Goal: Task Accomplishment & Management: Use online tool/utility

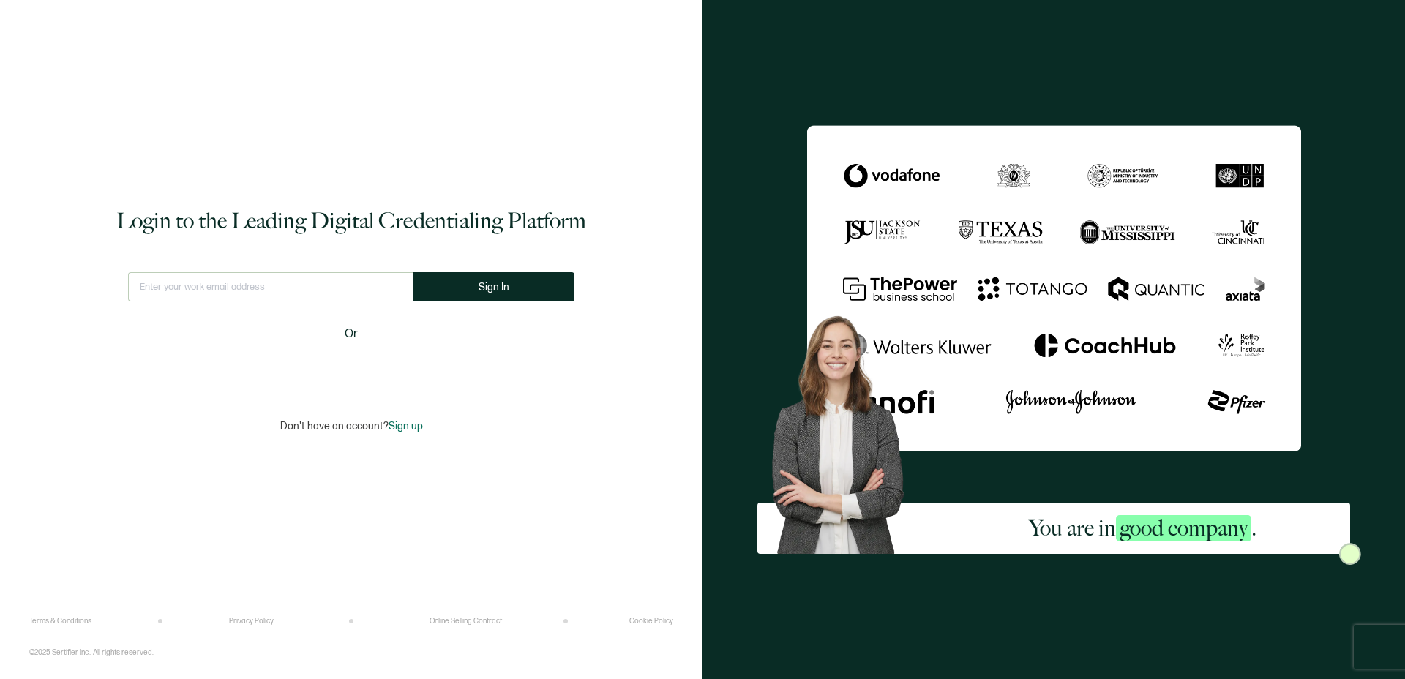
click at [217, 298] on input "text" at bounding box center [270, 286] width 285 height 29
type input "w"
type input "[EMAIL_ADDRESS][DOMAIN_NAME]"
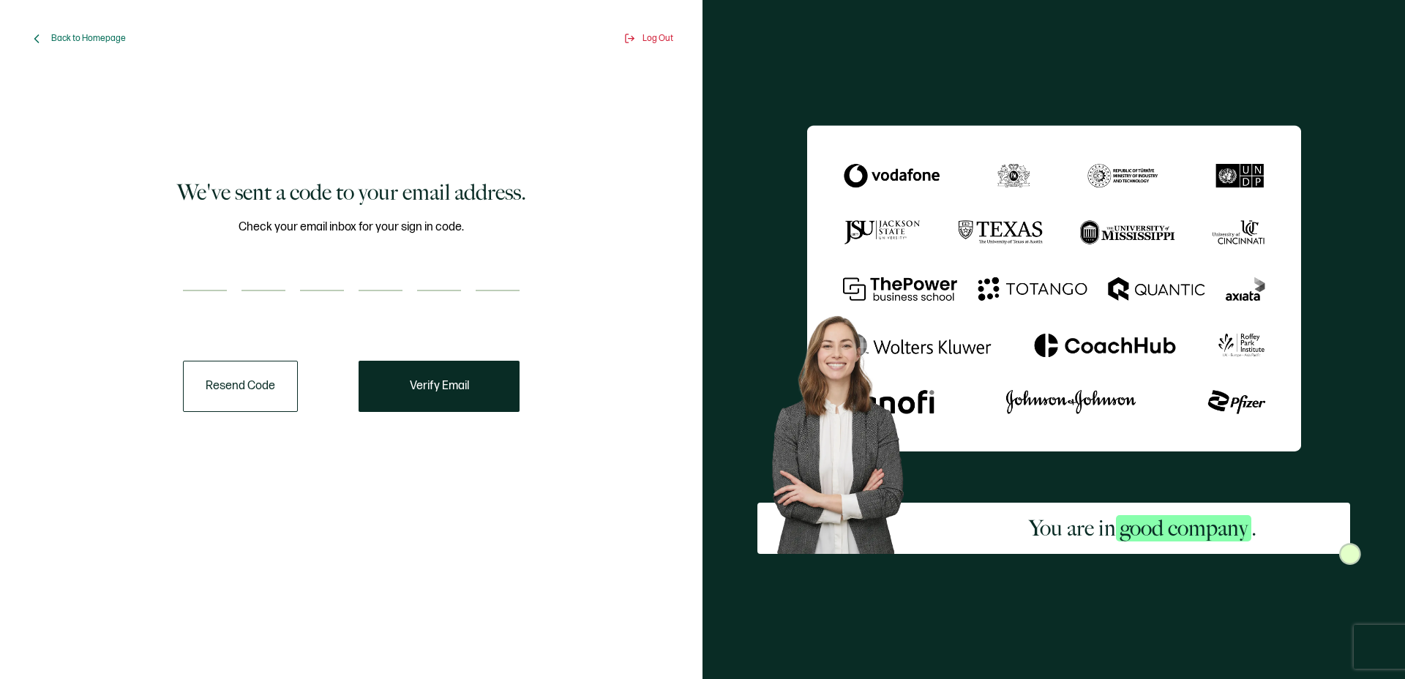
click at [228, 285] on div at bounding box center [351, 276] width 337 height 29
paste input "9"
type input "9"
type input "1"
type input "0"
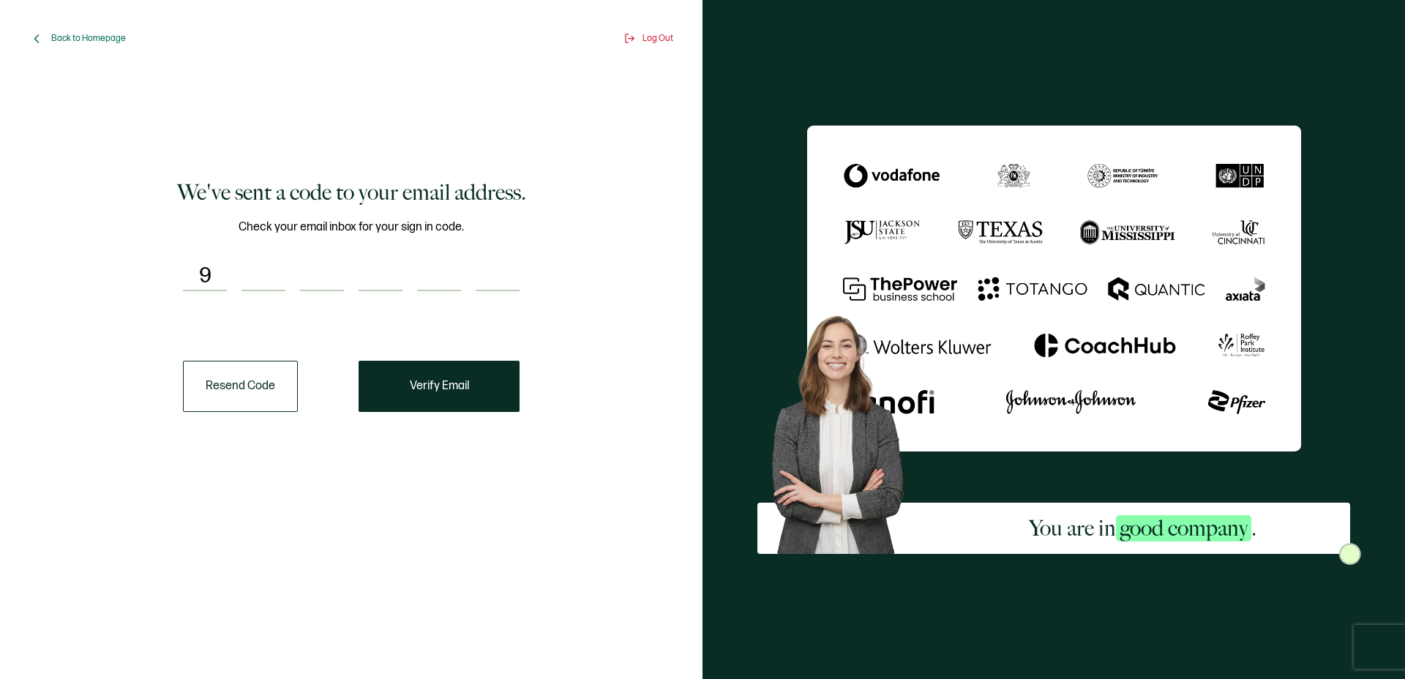
type input "4"
type input "8"
type input "5"
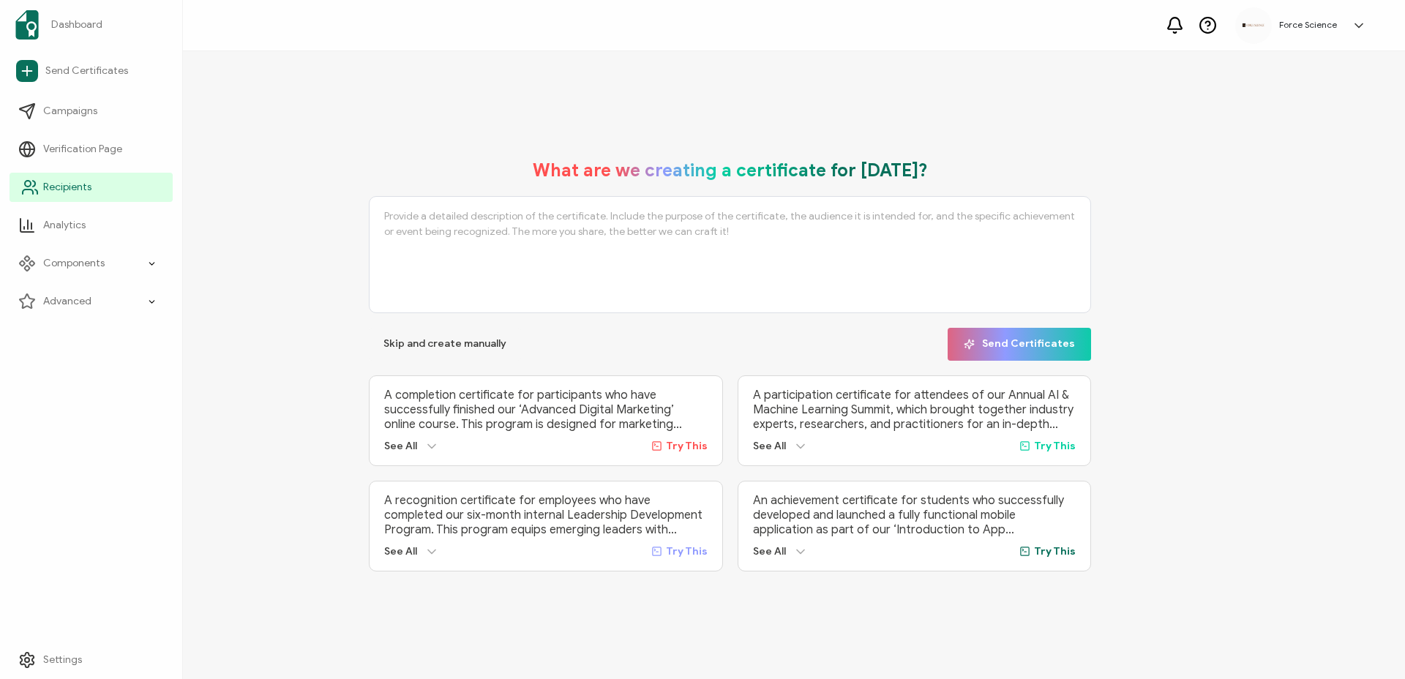
click at [49, 180] on span "Recipients" at bounding box center [67, 187] width 48 height 15
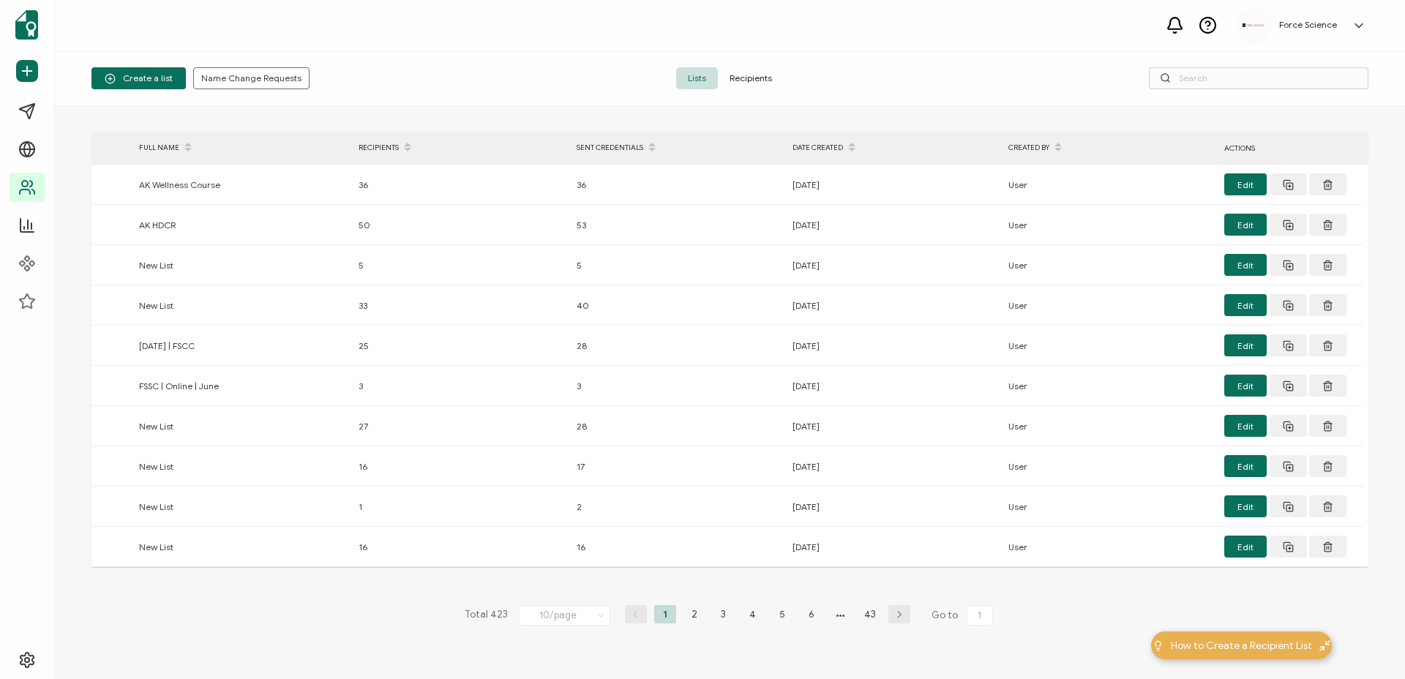
click at [751, 84] on span "Recipients" at bounding box center [751, 78] width 66 height 22
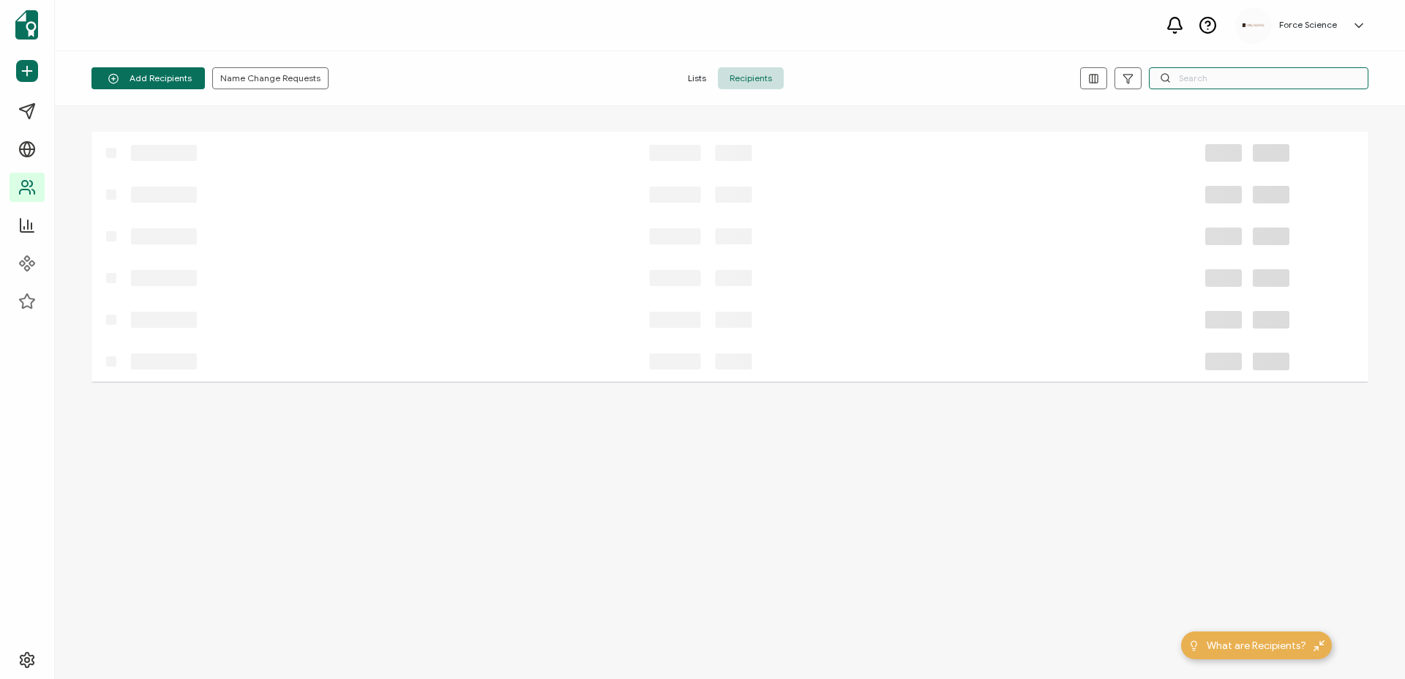
click at [1218, 85] on input "text" at bounding box center [1259, 78] width 220 height 22
paste input "910485"
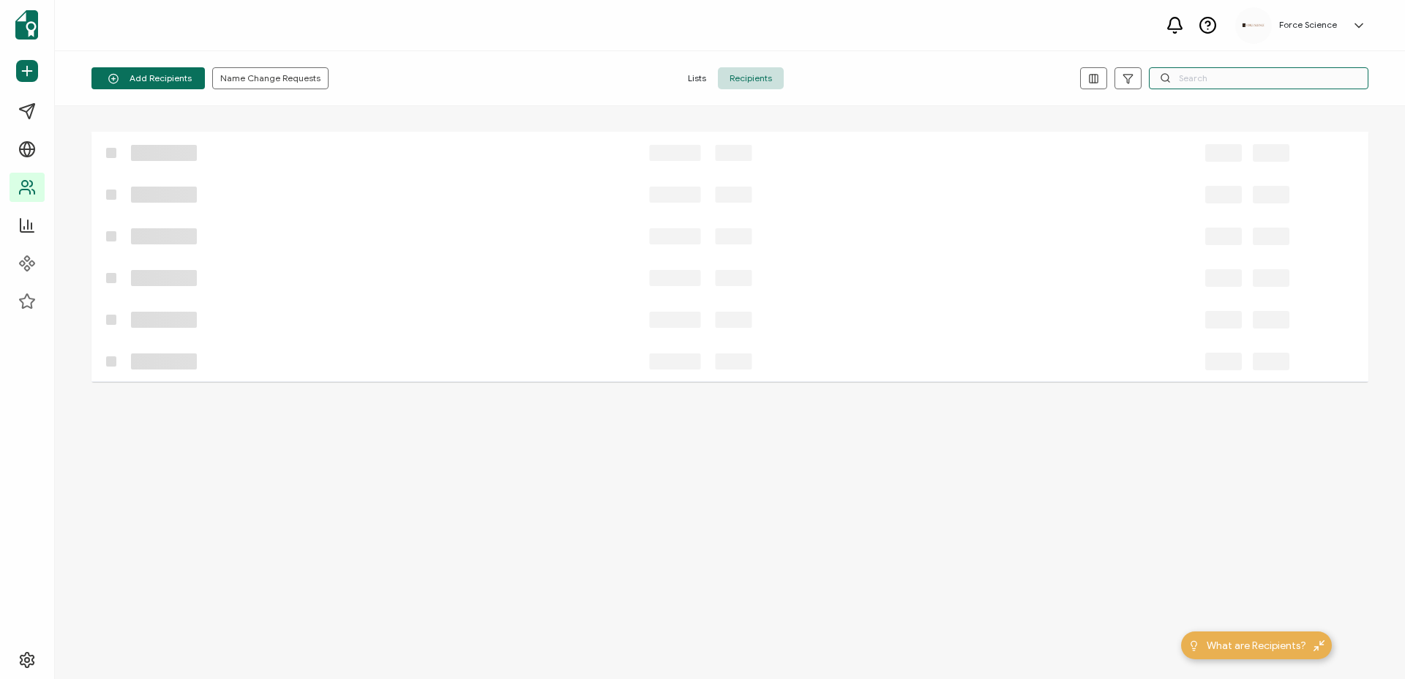
type input "910485"
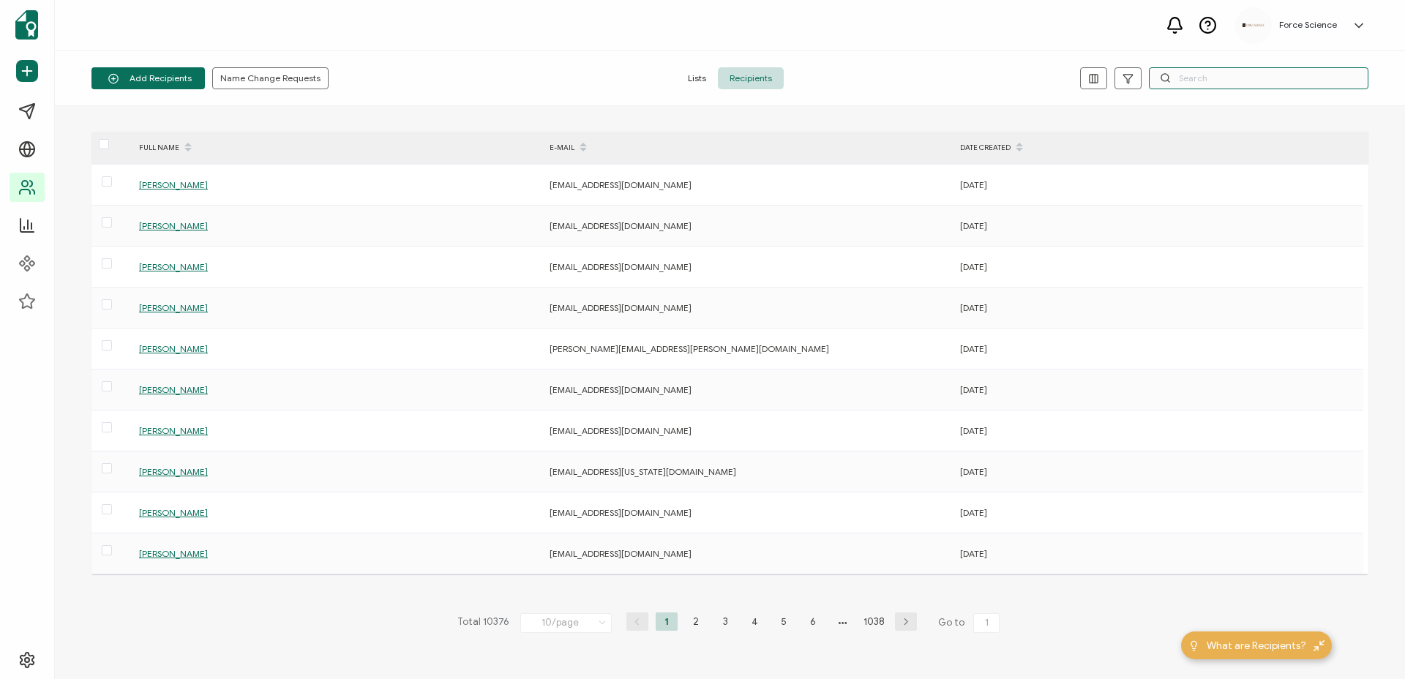
click at [1211, 79] on input "text" at bounding box center [1259, 78] width 220 height 22
paste input "[PERSON_NAME]"
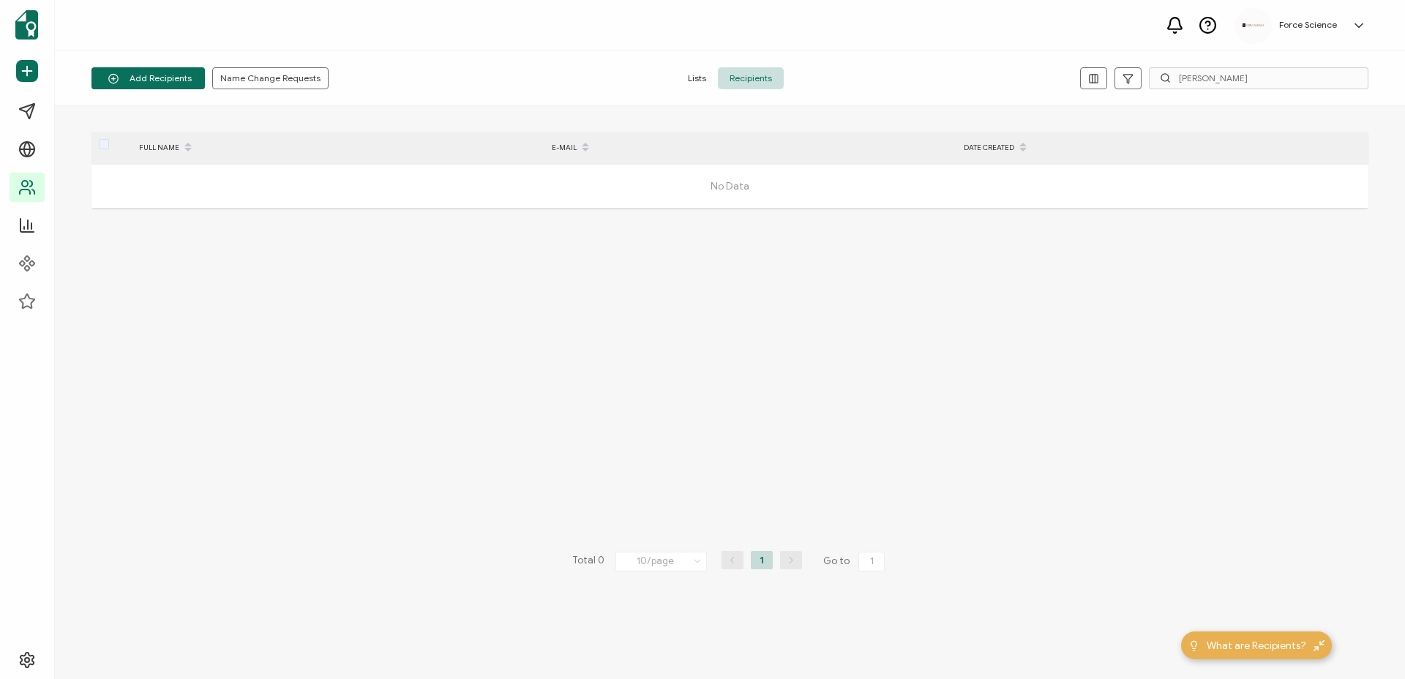
click at [1196, 65] on div "Add Recipients Upload Spreadsheet Add a Single Recipient Name Change Requests L…" at bounding box center [730, 78] width 1350 height 55
click at [1187, 76] on input "[PERSON_NAME]" at bounding box center [1259, 78] width 220 height 22
paste input "[EMAIL_ADDRESS][DOMAIN_NAME]"
type input "[EMAIL_ADDRESS][DOMAIN_NAME]"
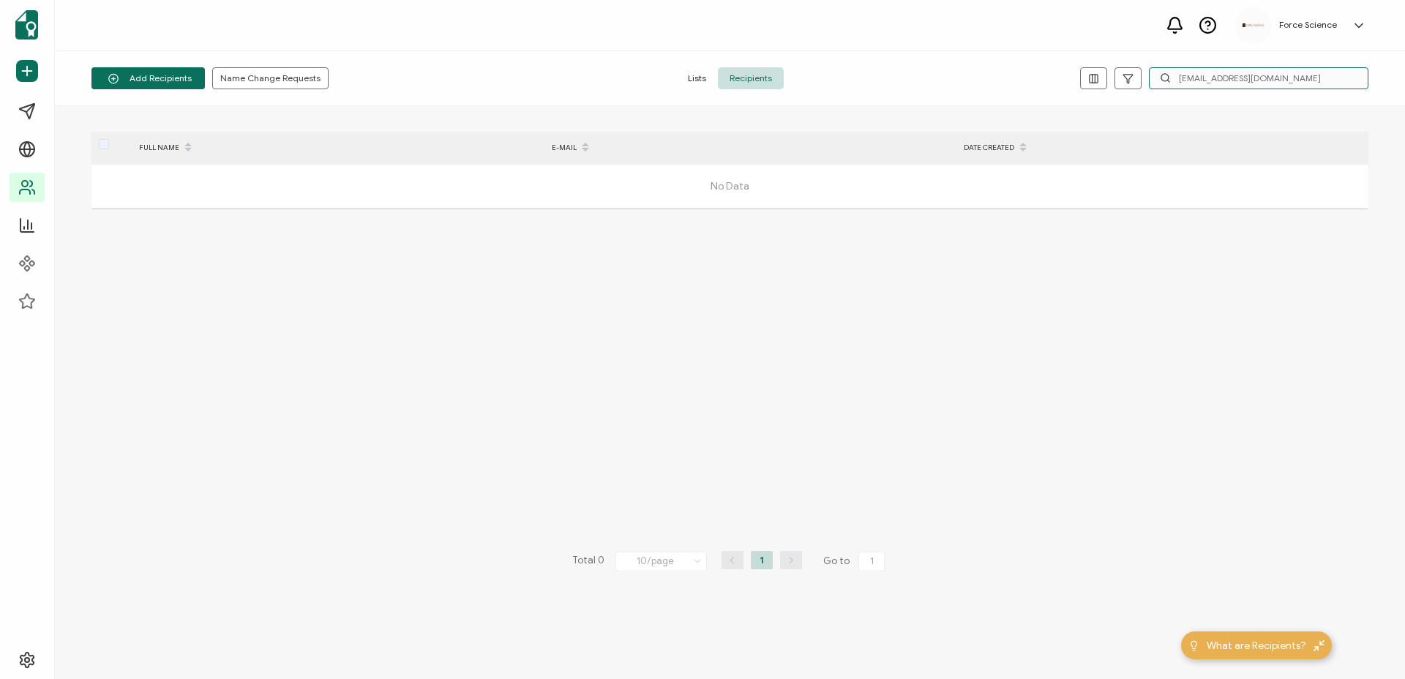
click at [1201, 78] on input "[EMAIL_ADDRESS][DOMAIN_NAME]" at bounding box center [1259, 78] width 220 height 22
click at [1181, 80] on input "[EMAIL_ADDRESS][DOMAIN_NAME]" at bounding box center [1259, 78] width 220 height 22
click at [1257, 81] on input "[EMAIL_ADDRESS][DOMAIN_NAME]" at bounding box center [1259, 78] width 220 height 22
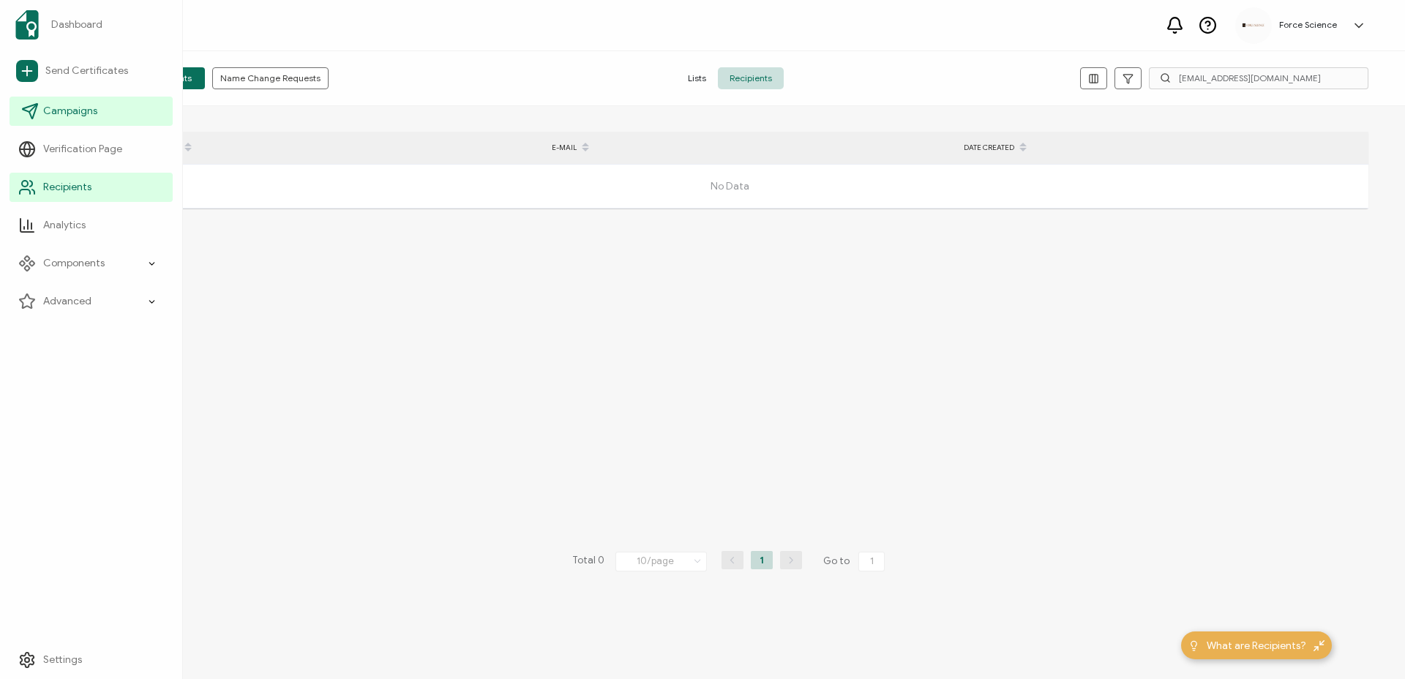
click at [69, 115] on span "Campaigns" at bounding box center [70, 111] width 54 height 15
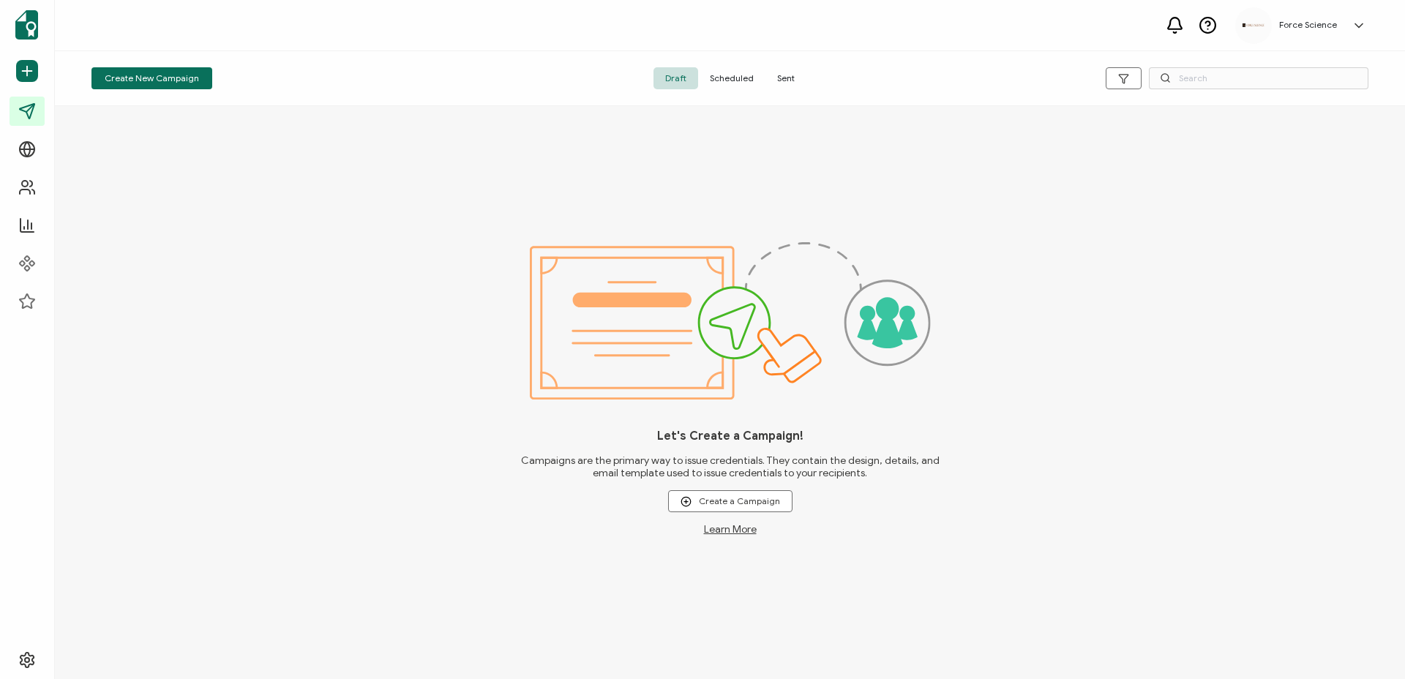
click at [784, 75] on span "Sent" at bounding box center [786, 78] width 41 height 22
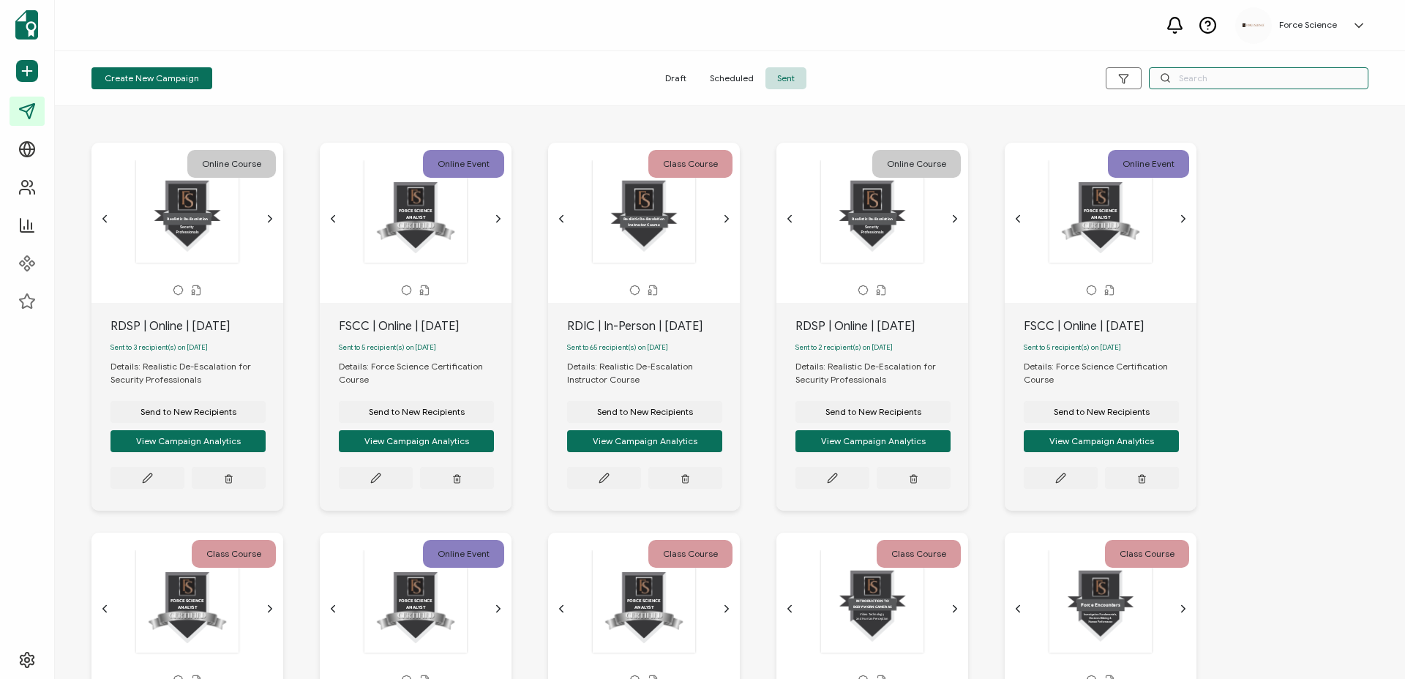
click at [1233, 76] on input "text" at bounding box center [1259, 78] width 220 height 22
type input "aim"
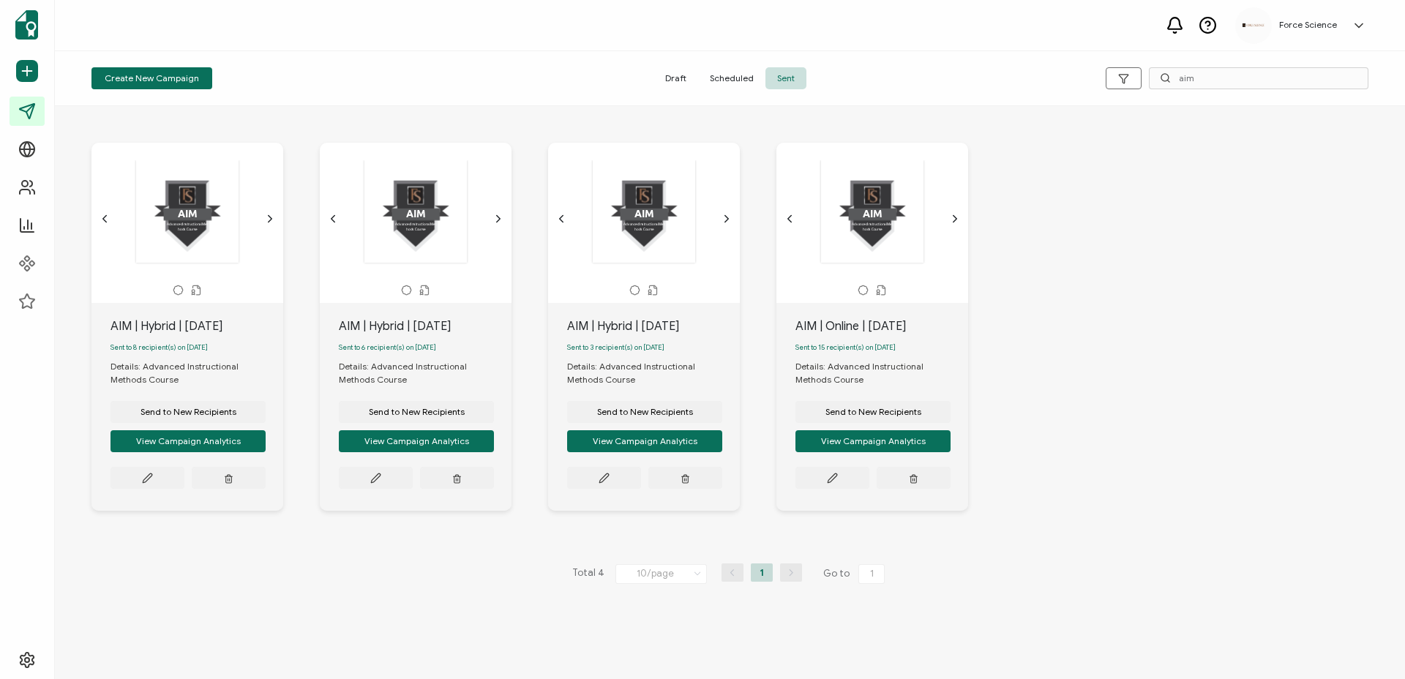
click at [170, 329] on div "AIM | Hybrid | [DATE]" at bounding box center [197, 327] width 173 height 18
copy div "AIM | Hybrid | [DATE]"
click at [188, 416] on span "Send to New Recipients" at bounding box center [189, 412] width 96 height 9
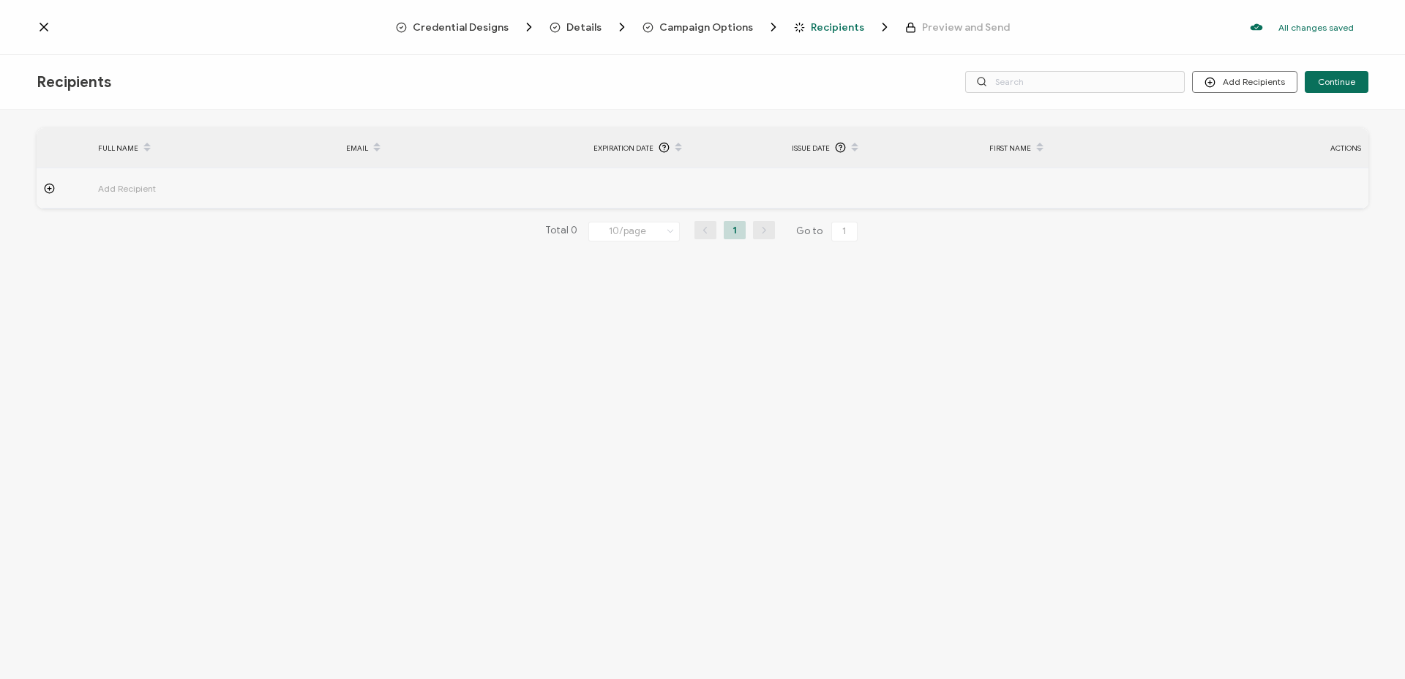
click at [713, 28] on span "Campaign Options" at bounding box center [707, 27] width 94 height 11
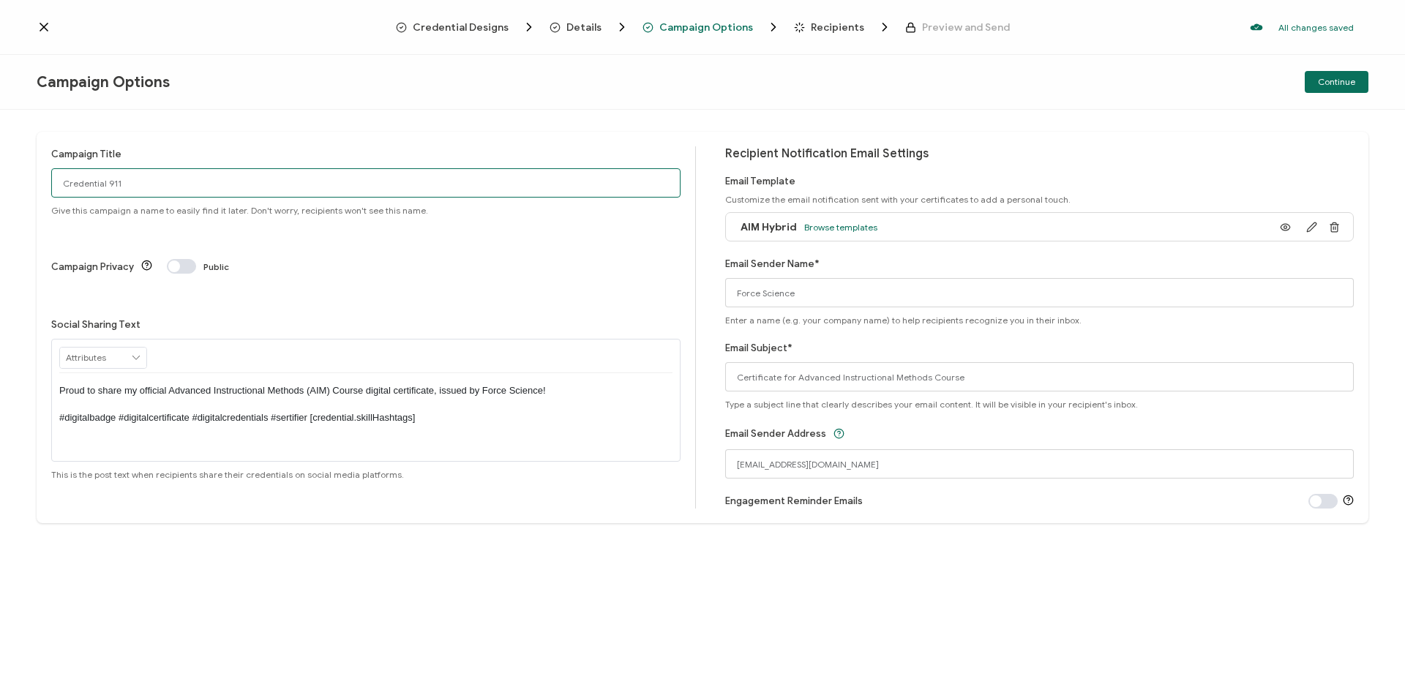
click at [223, 187] on input "Credential 911" at bounding box center [365, 182] width 629 height 29
paste input "AIM | Hybrid | [DATE]"
type input "AIM | Hybrid | [DATE]"
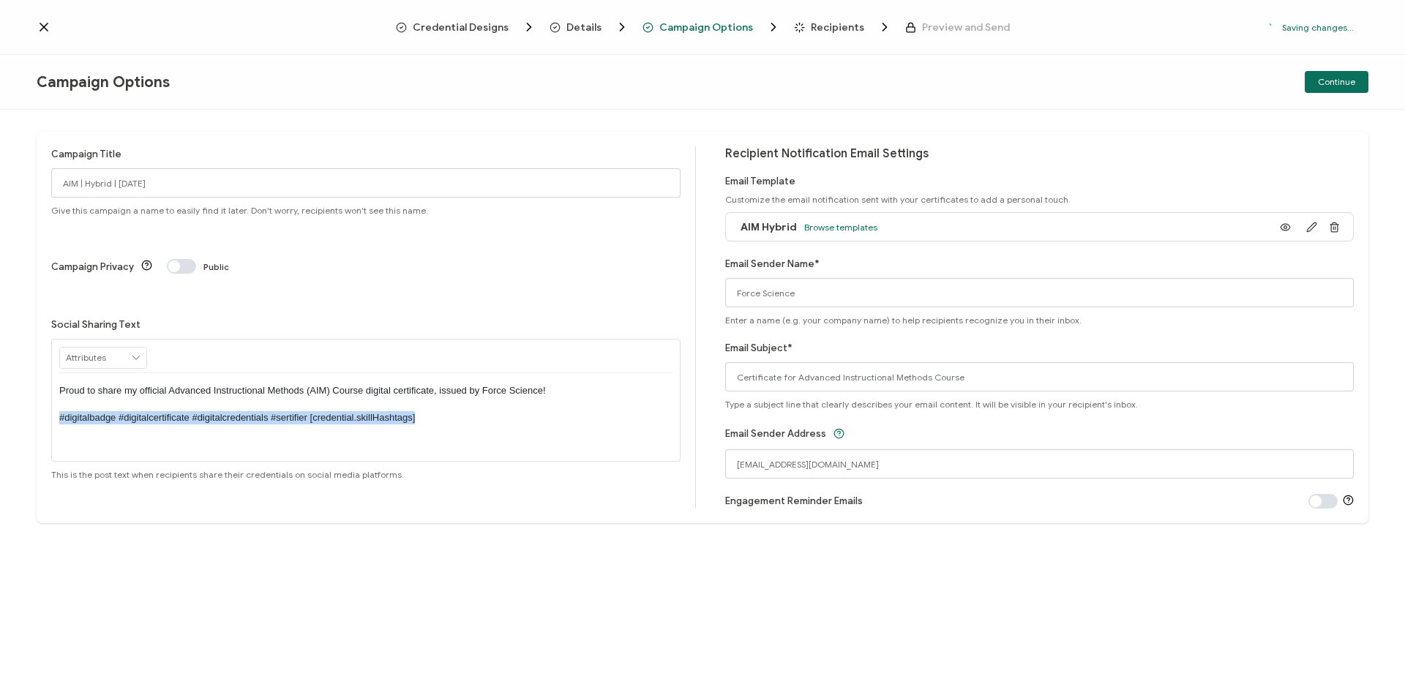
drag, startPoint x: 440, startPoint y: 362, endPoint x: 27, endPoint y: 362, distance: 412.8
click at [27, 362] on div "Campaign Title AIM | Hybrid | [DATE] Give this campaign a name to easily find i…" at bounding box center [702, 394] width 1405 height 569
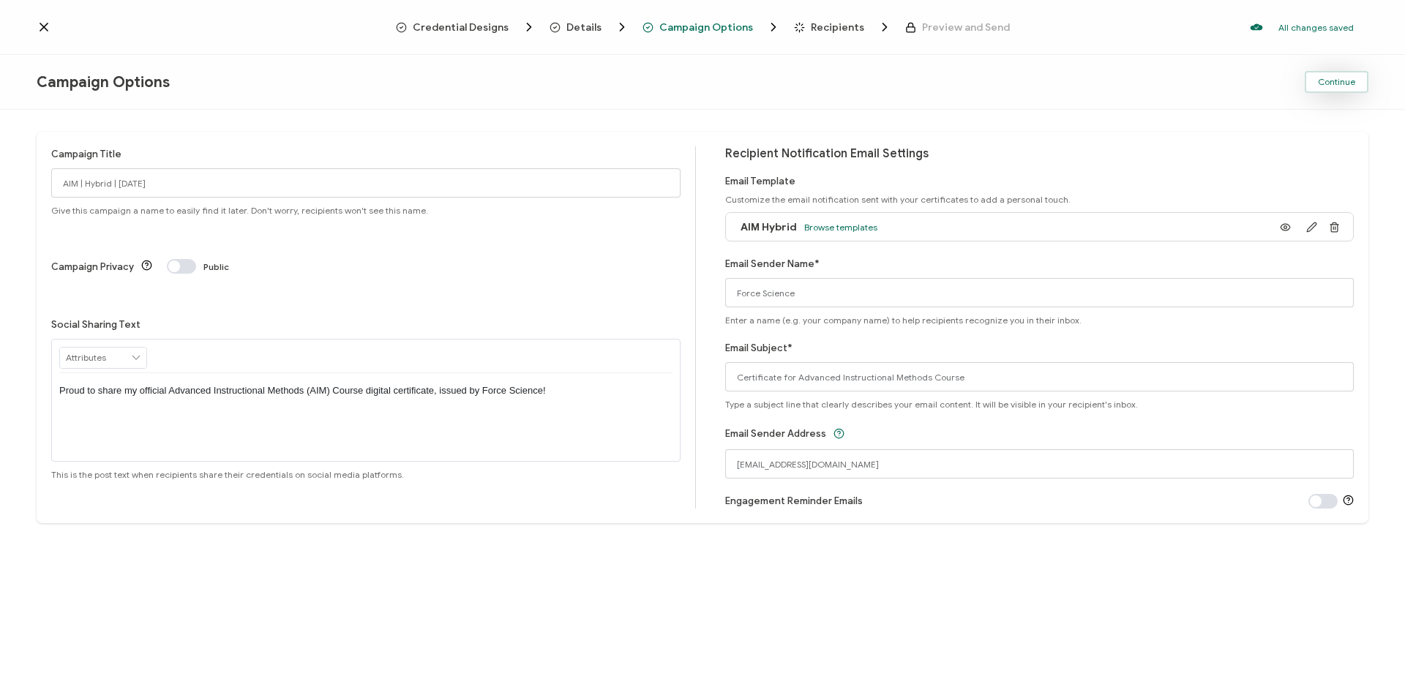
click at [1353, 75] on button "Continue" at bounding box center [1337, 82] width 64 height 22
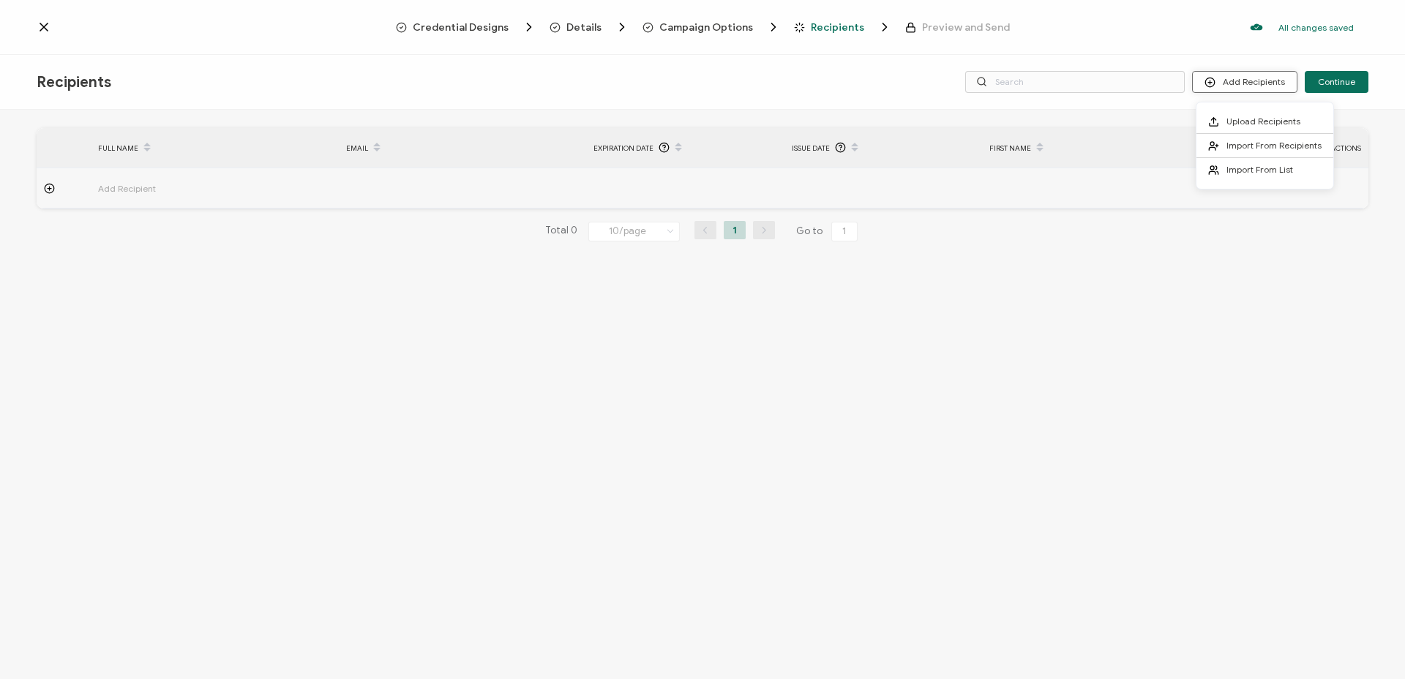
click at [1215, 83] on icon at bounding box center [1210, 82] width 11 height 11
click at [1235, 145] on span "Import From Recipients" at bounding box center [1274, 145] width 95 height 11
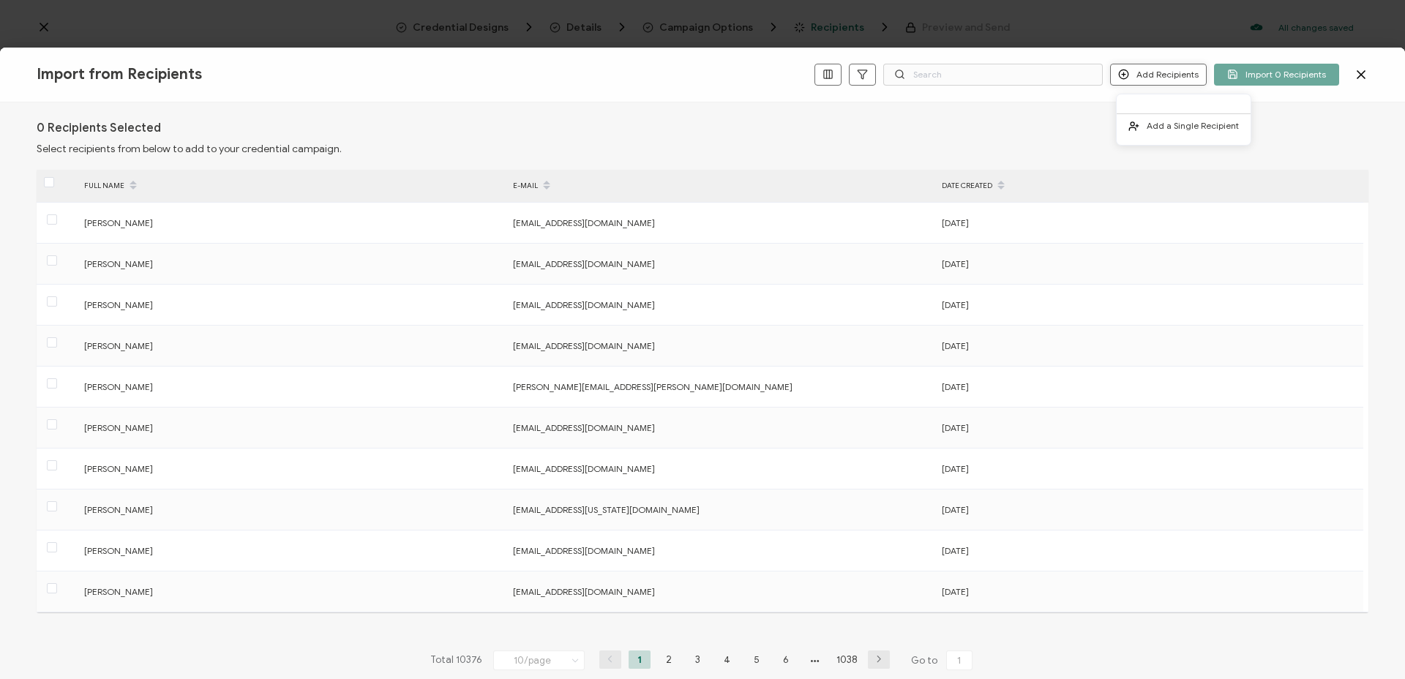
click at [1162, 75] on button "Add Recipients" at bounding box center [1158, 75] width 97 height 22
click at [1159, 128] on span "Add a Single Recipient" at bounding box center [1193, 125] width 92 height 11
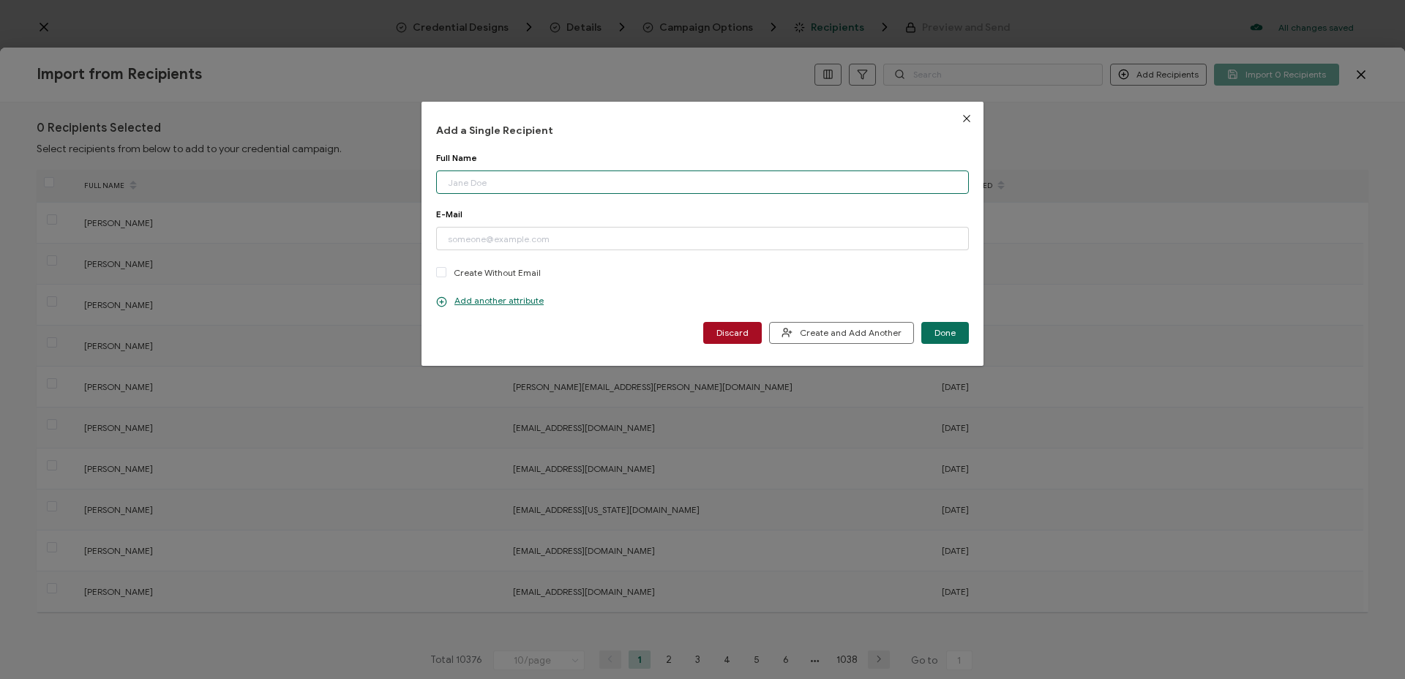
click at [494, 183] on input "dialog" at bounding box center [702, 182] width 533 height 23
paste input "[PERSON_NAME]"
click at [446, 182] on input "[PERSON_NAME]" at bounding box center [702, 182] width 533 height 23
type input "[PERSON_NAME]"
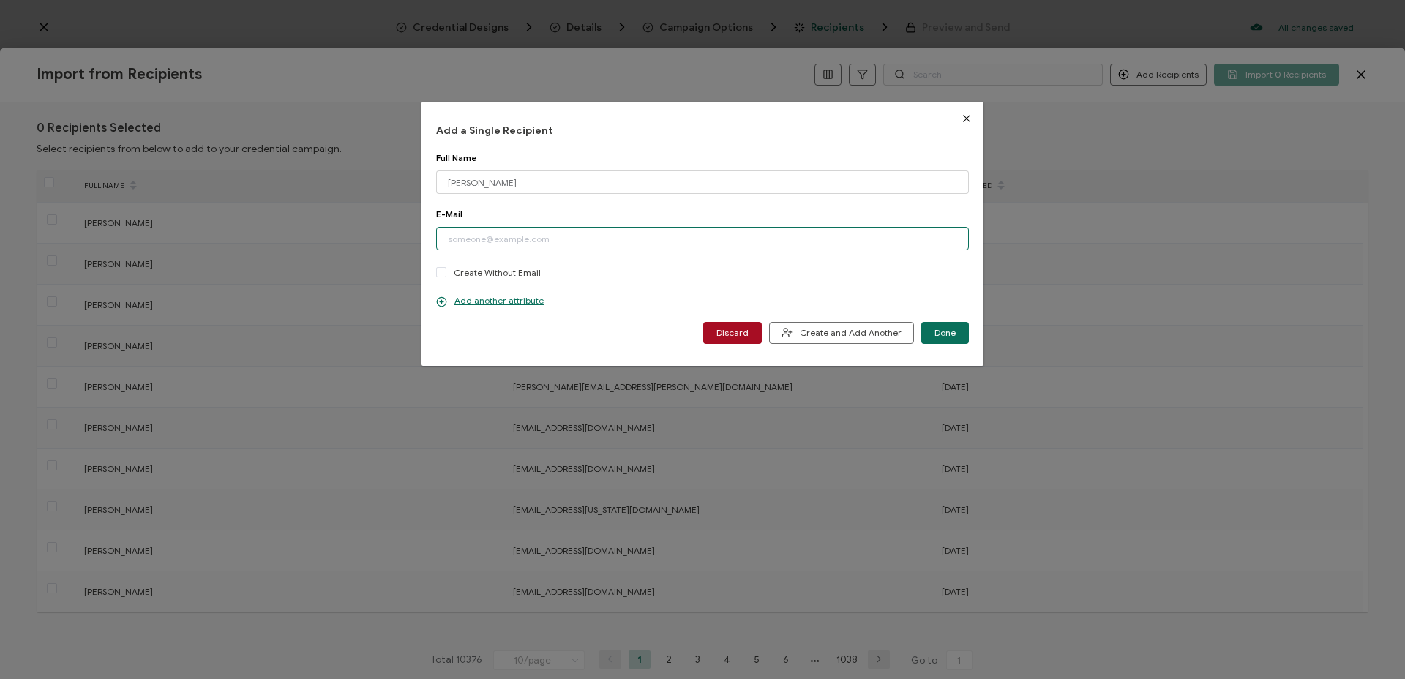
click at [464, 242] on input "dialog" at bounding box center [702, 238] width 533 height 23
click at [471, 301] on p "Add another attribute" at bounding box center [490, 301] width 108 height 12
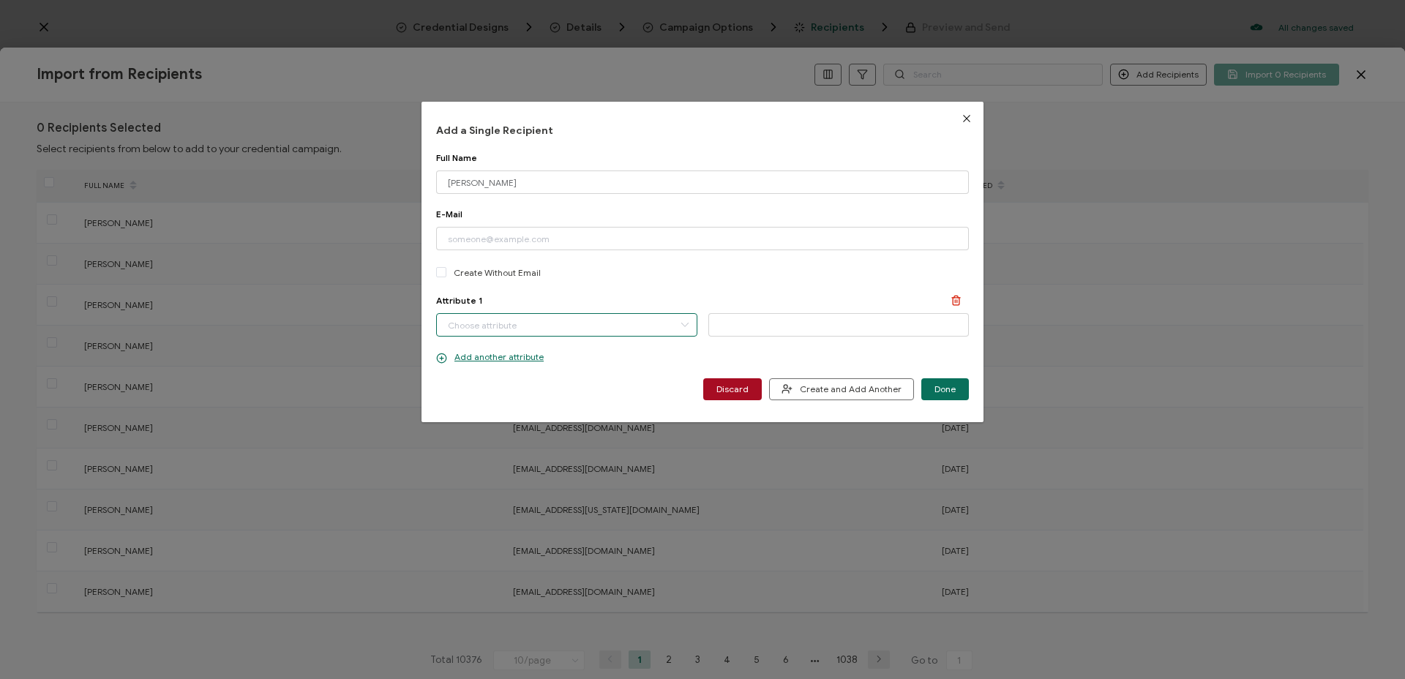
click at [467, 320] on input "dialog" at bounding box center [566, 324] width 261 height 23
drag, startPoint x: 474, startPoint y: 392, endPoint x: 557, endPoint y: 367, distance: 86.4
click at [474, 392] on span "First Name" at bounding box center [470, 387] width 45 height 25
type input "First Name"
click at [742, 335] on input "dialog" at bounding box center [839, 324] width 261 height 23
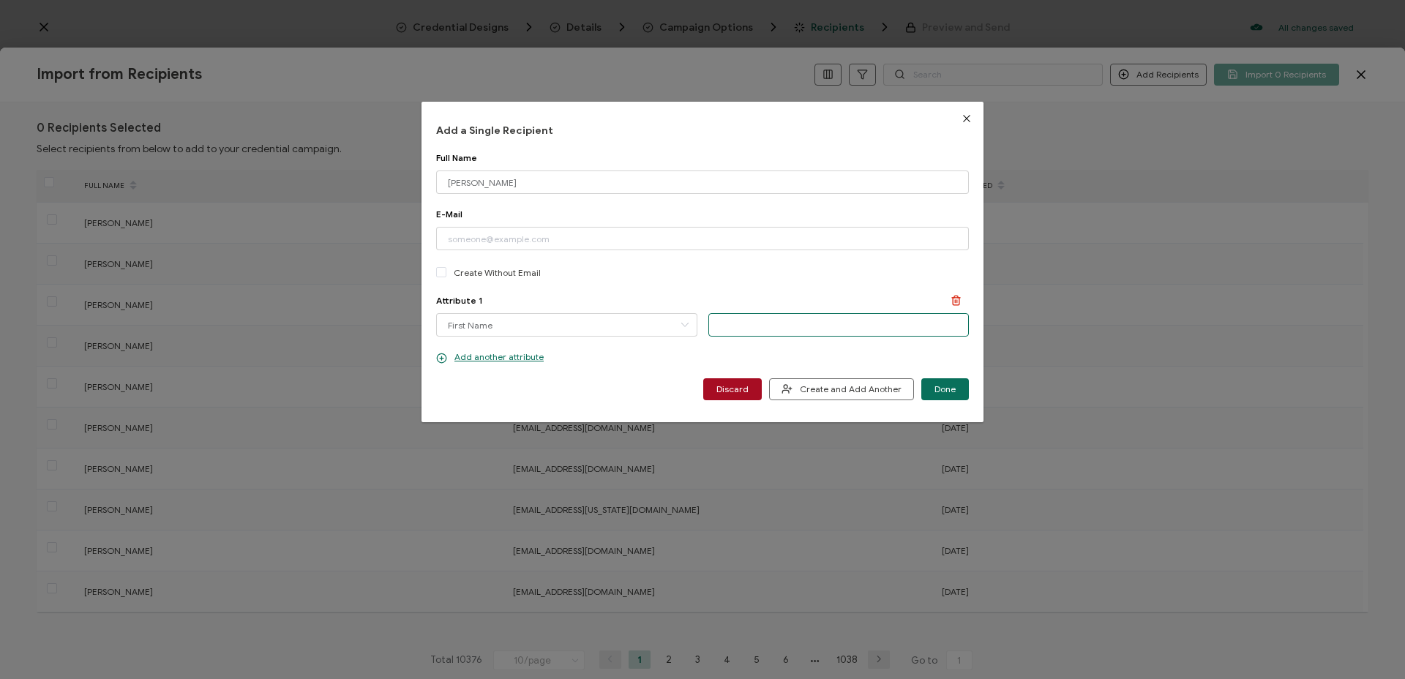
paste input "[PERSON_NAME]"
click at [714, 326] on input "[PERSON_NAME]" at bounding box center [839, 324] width 261 height 23
click at [766, 324] on input "[PERSON_NAME]" at bounding box center [839, 324] width 261 height 23
type input "[PERSON_NAME]"
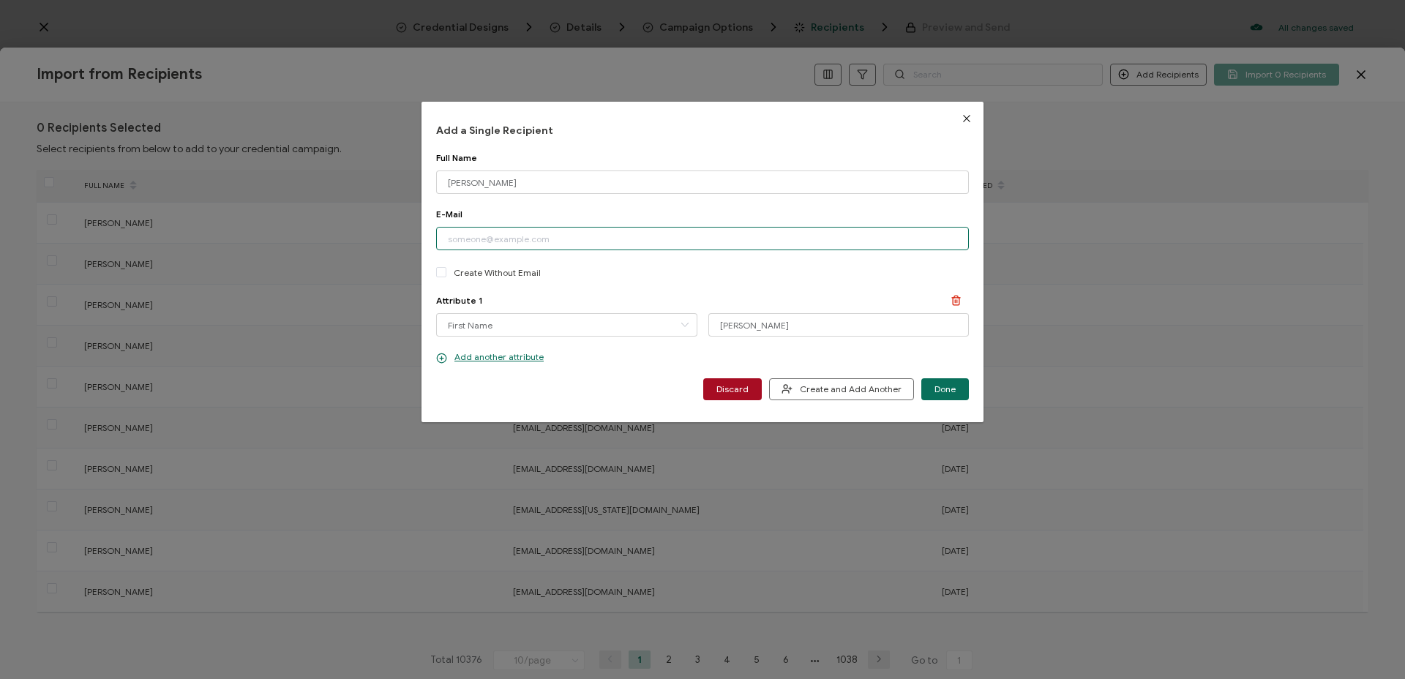
click at [451, 236] on input "dialog" at bounding box center [702, 238] width 533 height 23
paste input "[EMAIL_ADDRESS][DOMAIN_NAME]"
click at [449, 241] on input "[EMAIL_ADDRESS][DOMAIN_NAME]" at bounding box center [702, 238] width 533 height 23
click at [607, 240] on input "[EMAIL_ADDRESS][DOMAIN_NAME]" at bounding box center [702, 238] width 533 height 23
type input "[EMAIL_ADDRESS][DOMAIN_NAME]"
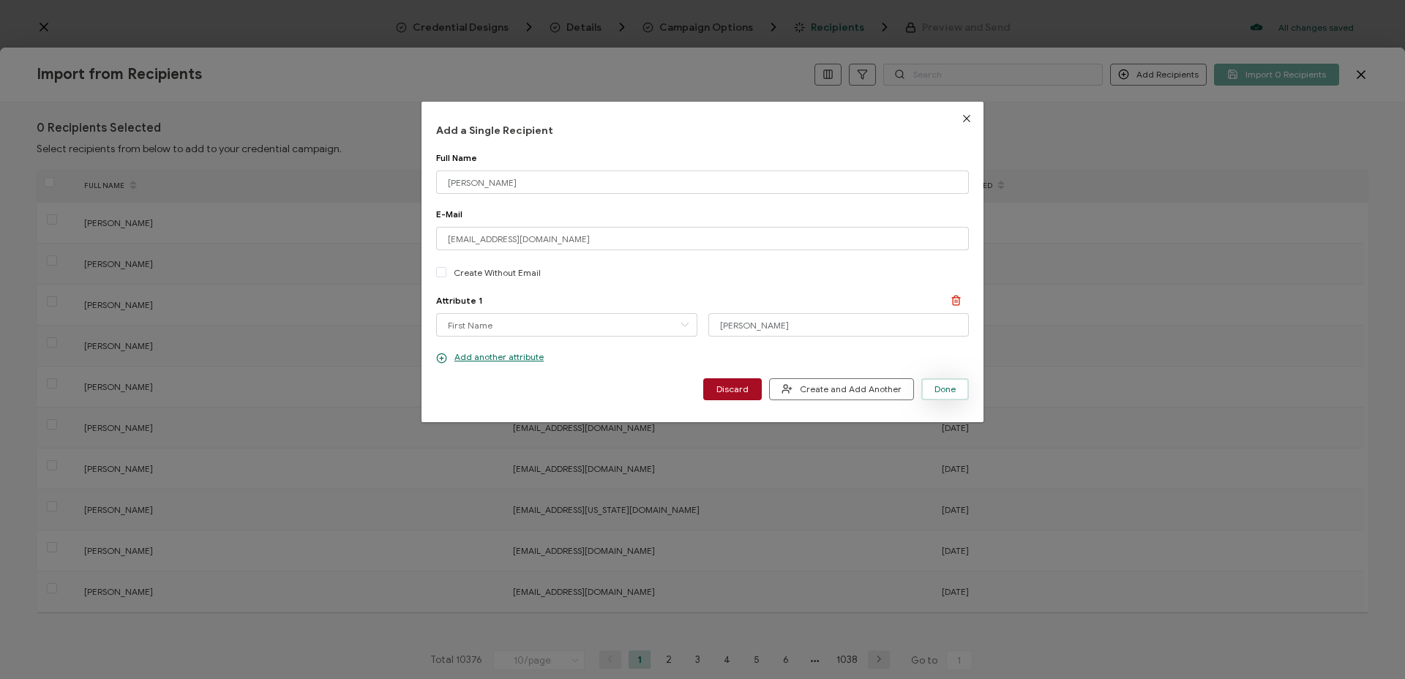
click at [935, 389] on span "Done" at bounding box center [945, 389] width 21 height 9
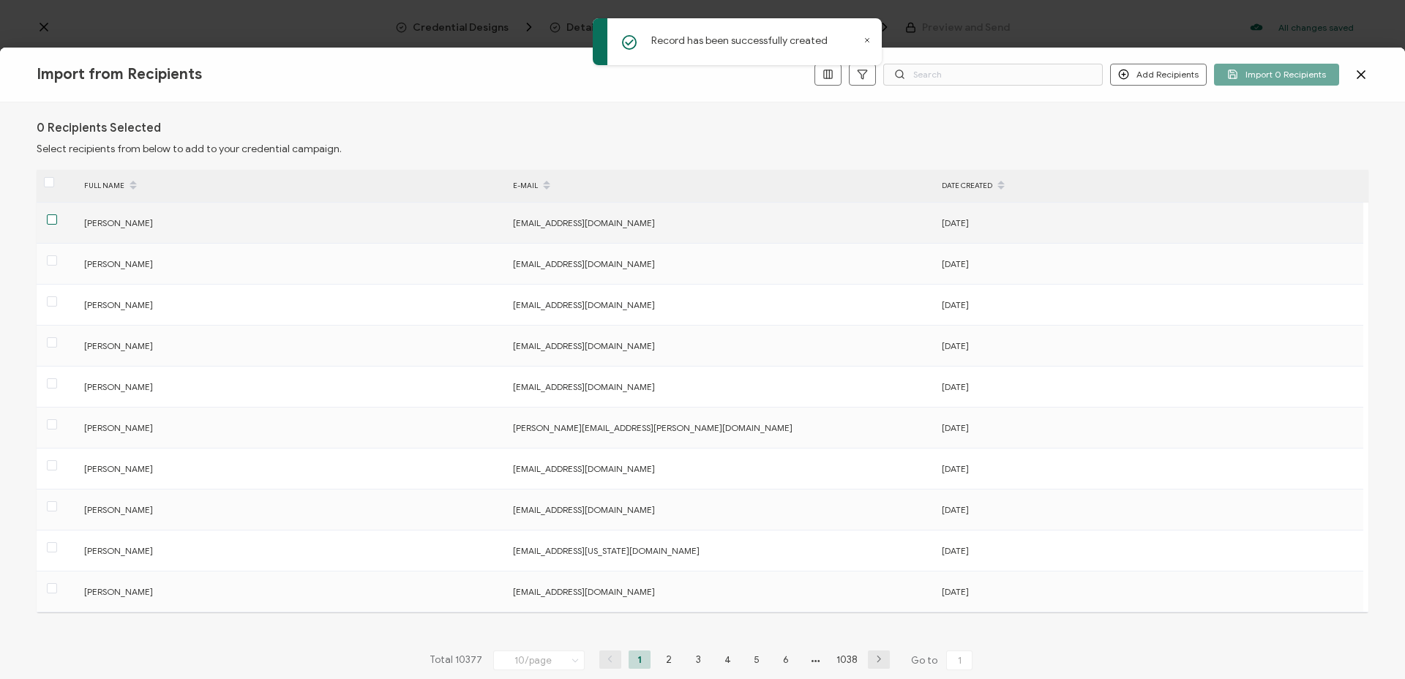
click at [50, 220] on span at bounding box center [52, 219] width 10 height 10
click at [57, 214] on input "checkbox" at bounding box center [57, 214] width 0 height 0
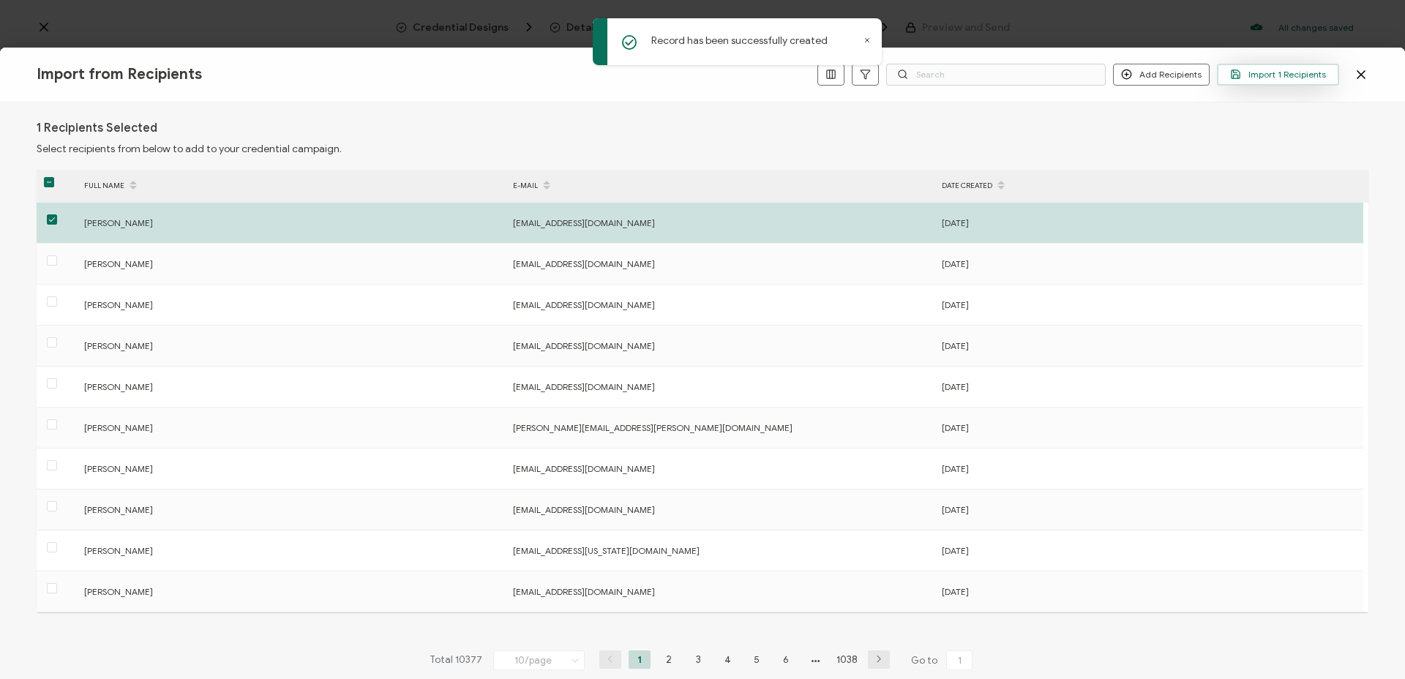
click at [1305, 78] on span "Import 1 Recipients" at bounding box center [1278, 74] width 96 height 11
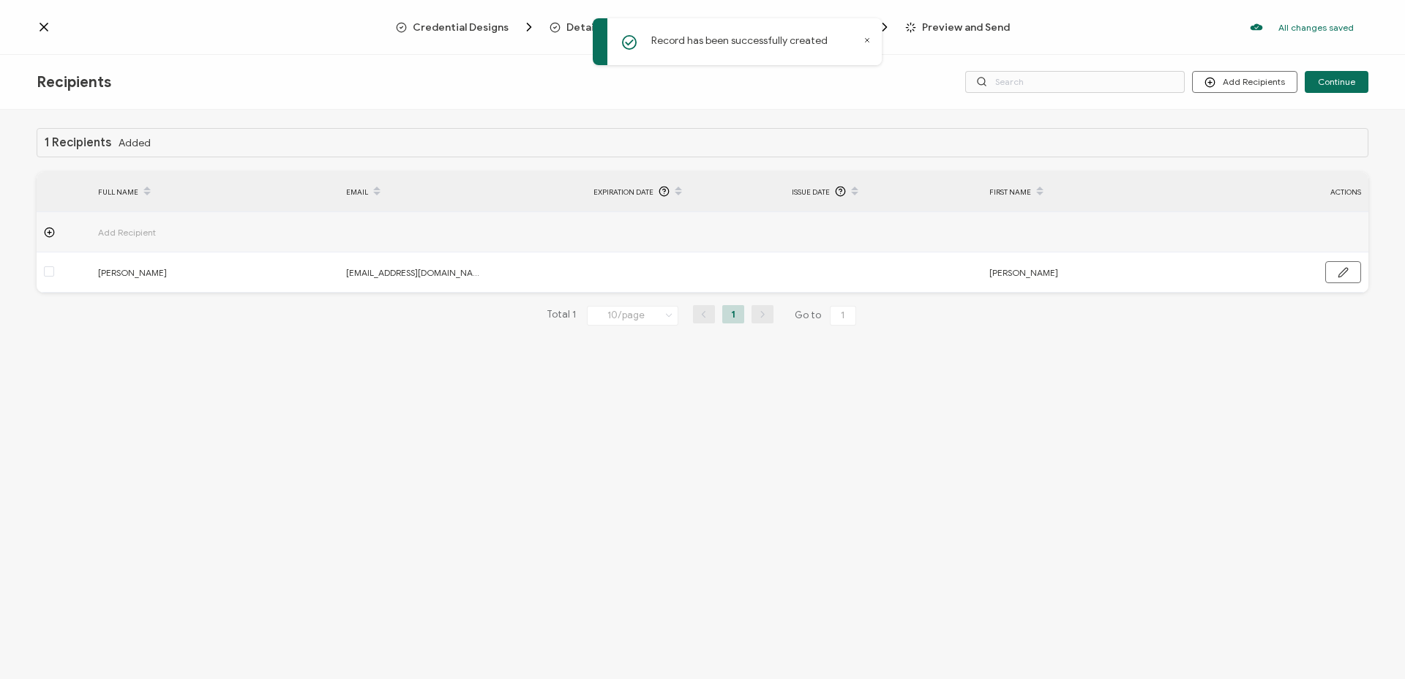
click at [1358, 94] on div "Recipients Add Recipients Continue" at bounding box center [702, 82] width 1405 height 55
click at [1356, 87] on button "Continue" at bounding box center [1337, 82] width 64 height 22
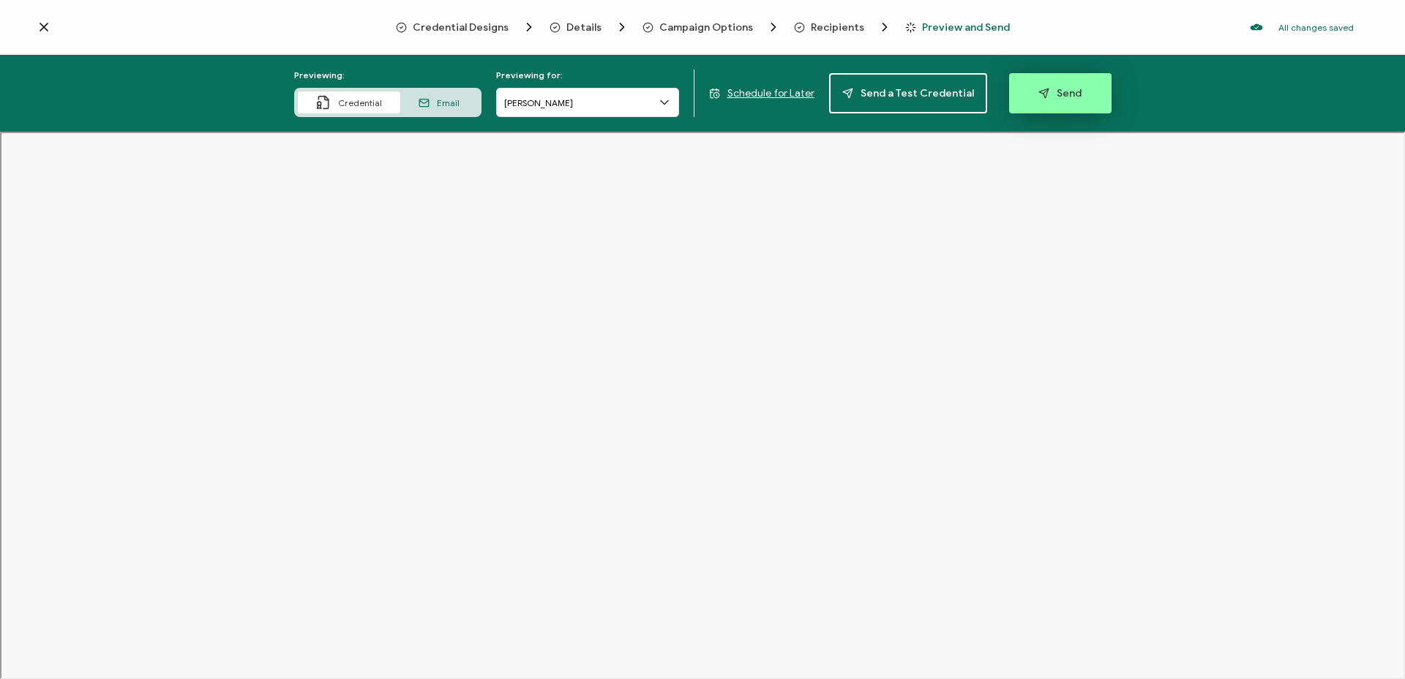
click at [1044, 96] on span "Send" at bounding box center [1060, 93] width 43 height 11
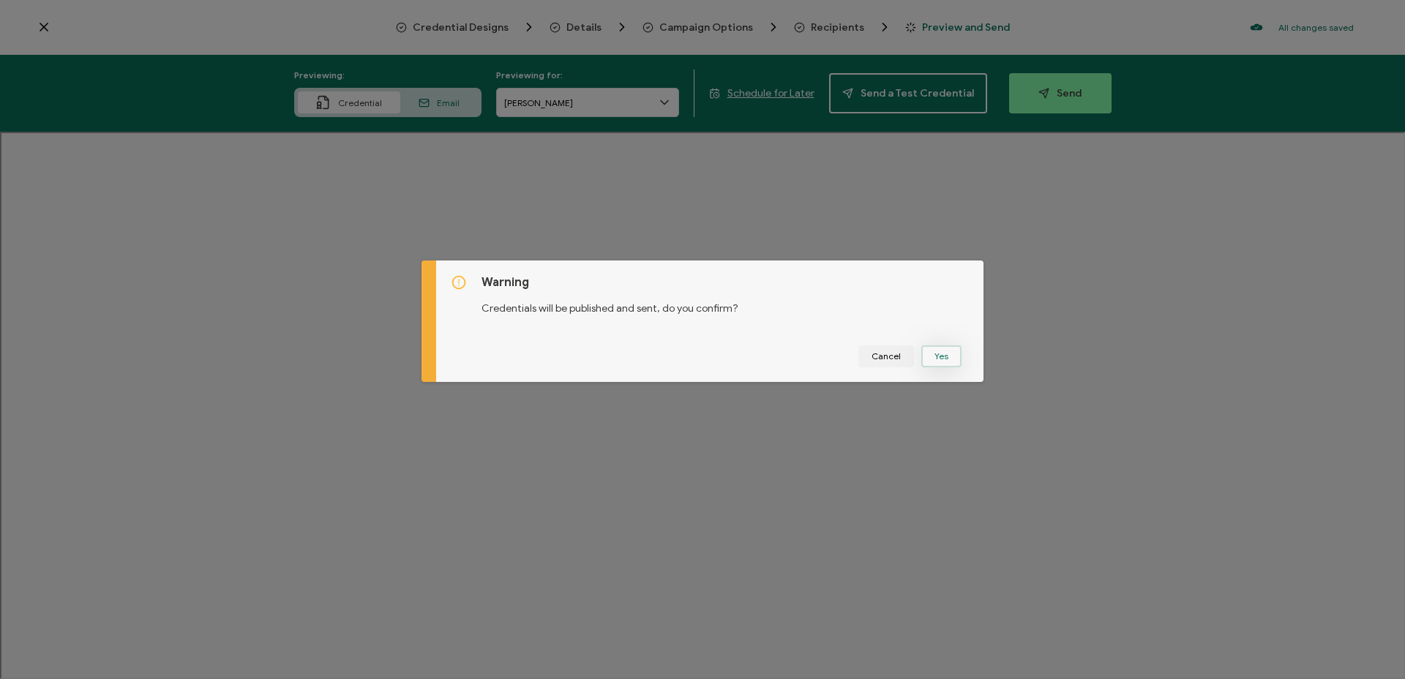
click at [945, 354] on button "Yes" at bounding box center [942, 356] width 40 height 22
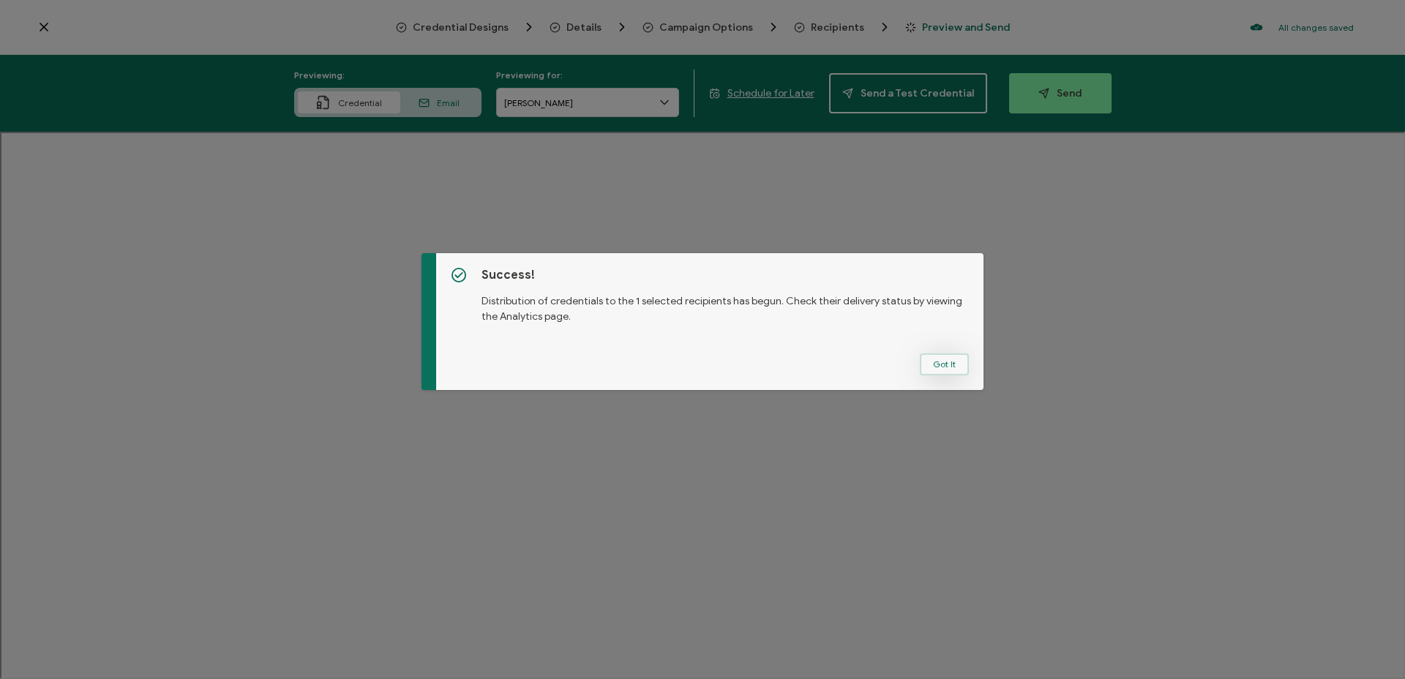
click at [938, 364] on button "Got It" at bounding box center [944, 365] width 49 height 22
